Goal: Task Accomplishment & Management: Use online tool/utility

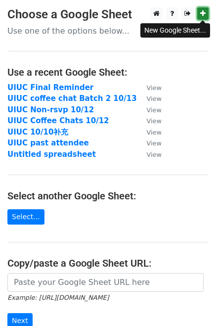
click at [202, 14] on icon at bounding box center [202, 13] width 5 height 7
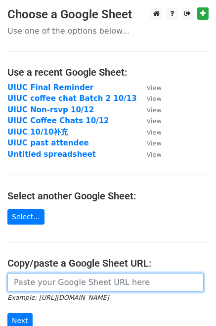
click at [55, 273] on input "url" at bounding box center [105, 282] width 196 height 19
paste input "[URL][DOMAIN_NAME]"
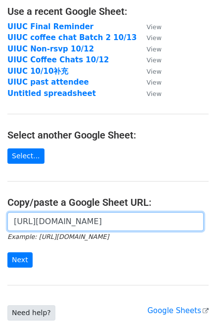
scroll to position [66, 0]
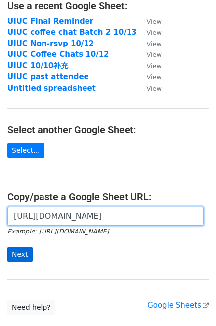
type input "[URL][DOMAIN_NAME]"
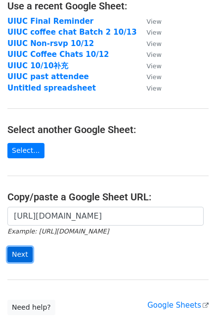
click at [19, 261] on input "Next" at bounding box center [19, 254] width 25 height 15
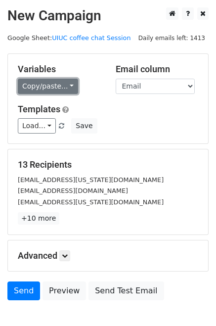
click at [52, 87] on link "Copy/paste..." at bounding box center [48, 86] width 60 height 15
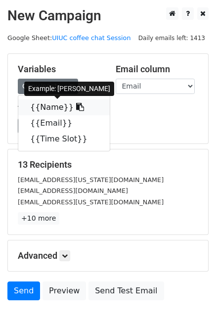
click at [55, 106] on link "{{Name}}" at bounding box center [64, 107] width 92 height 16
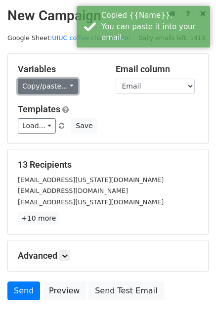
click at [45, 83] on link "Copy/paste..." at bounding box center [48, 86] width 60 height 15
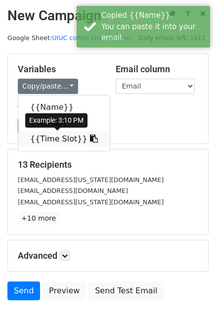
click at [56, 136] on link "{{Time Slot}}" at bounding box center [64, 139] width 92 height 16
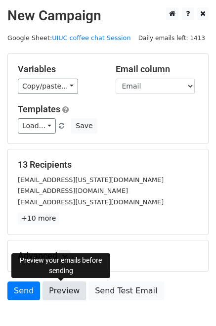
click at [70, 288] on link "Preview" at bounding box center [65, 291] width 44 height 19
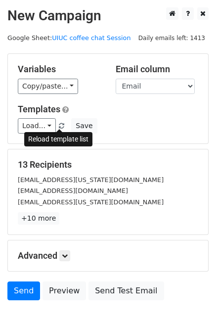
click at [59, 126] on span at bounding box center [61, 126] width 5 height 6
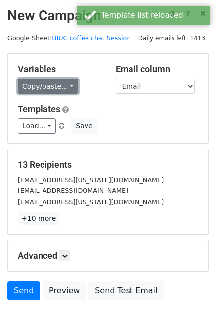
click at [44, 90] on link "Copy/paste..." at bounding box center [48, 86] width 60 height 15
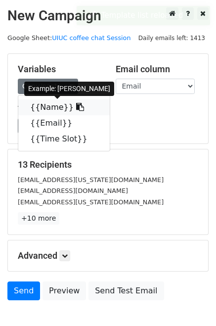
click at [48, 107] on link "{{Name}}" at bounding box center [64, 107] width 92 height 16
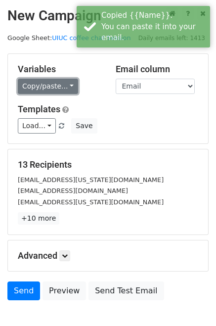
click at [46, 86] on link "Copy/paste..." at bounding box center [48, 86] width 60 height 15
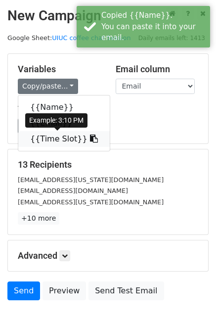
click at [58, 136] on link "{{Time Slot}}" at bounding box center [64, 139] width 92 height 16
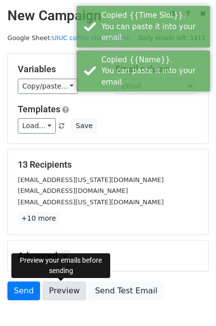
click at [66, 293] on link "Preview" at bounding box center [65, 291] width 44 height 19
